Goal: Transaction & Acquisition: Subscribe to service/newsletter

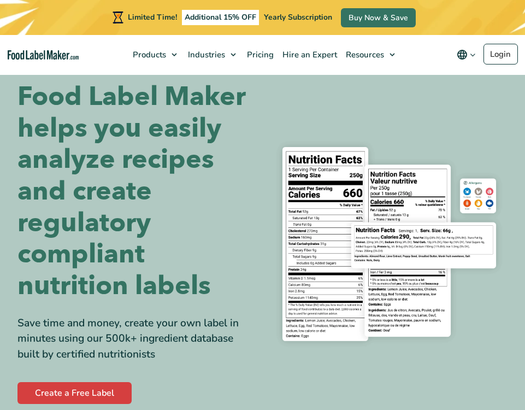
scroll to position [8, 0]
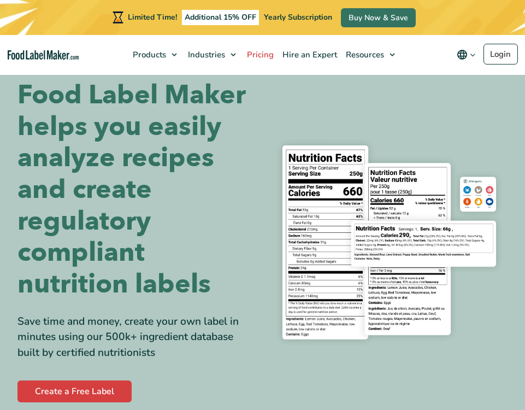
click at [266, 50] on span "Pricing" at bounding box center [259, 54] width 31 height 11
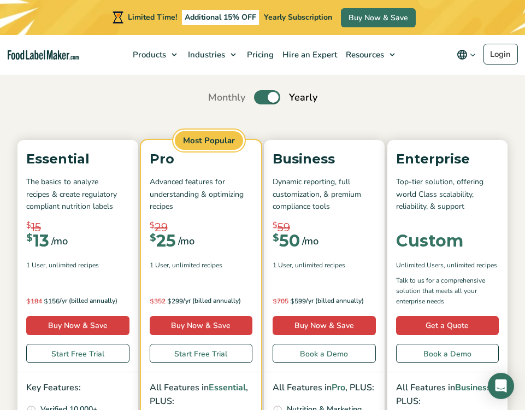
scroll to position [61, 0]
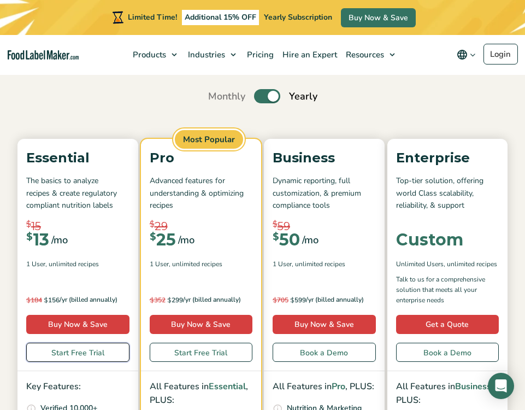
click at [103, 349] on link "Start Free Trial" at bounding box center [77, 352] width 103 height 19
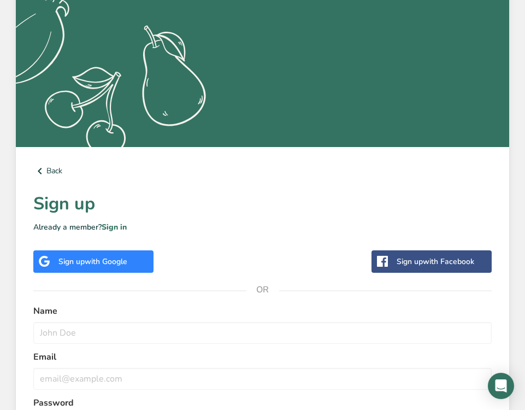
scroll to position [209, 0]
